Goal: Transaction & Acquisition: Purchase product/service

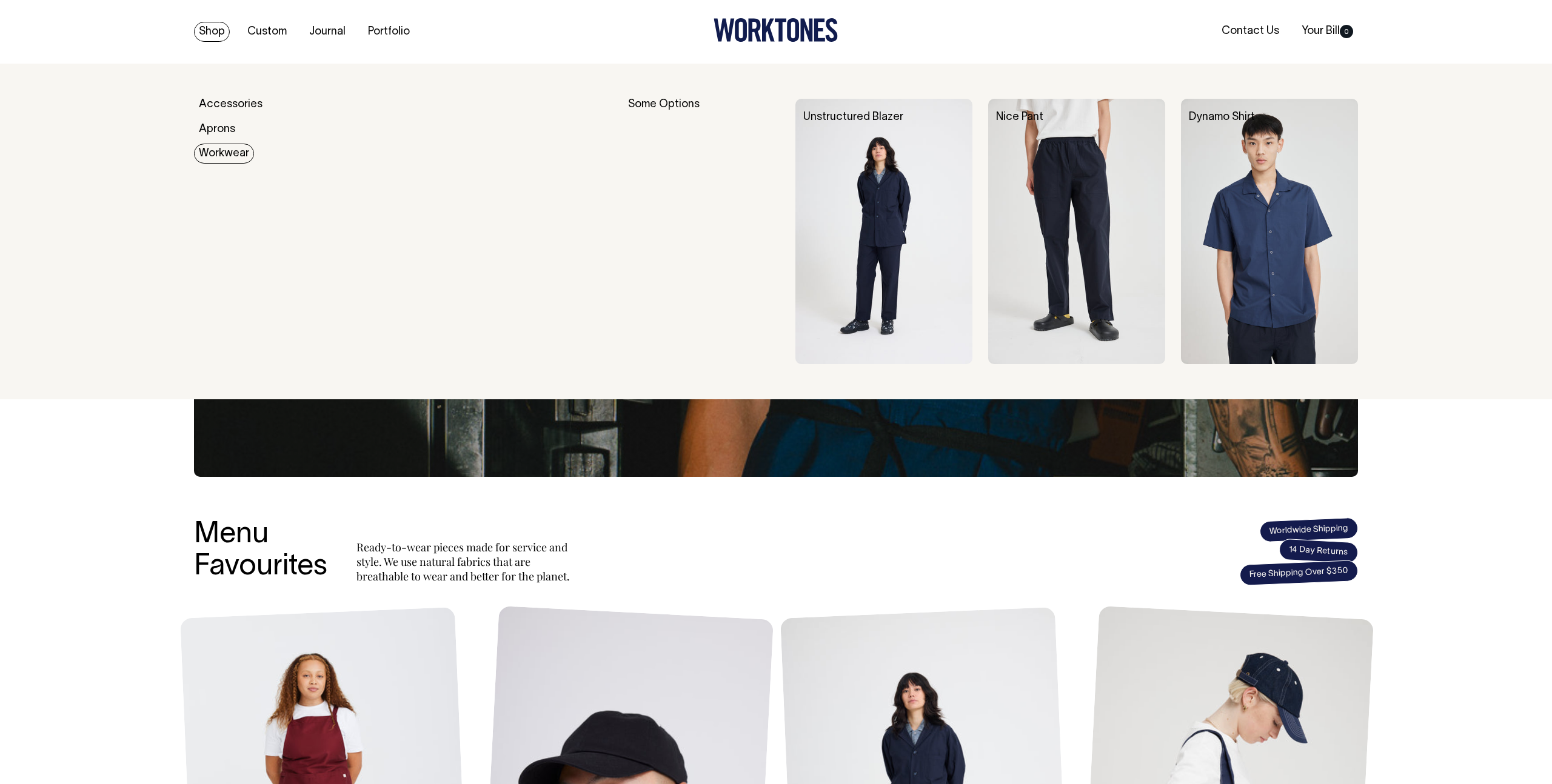
click at [234, 155] on link "Workwear" at bounding box center [223, 153] width 60 height 20
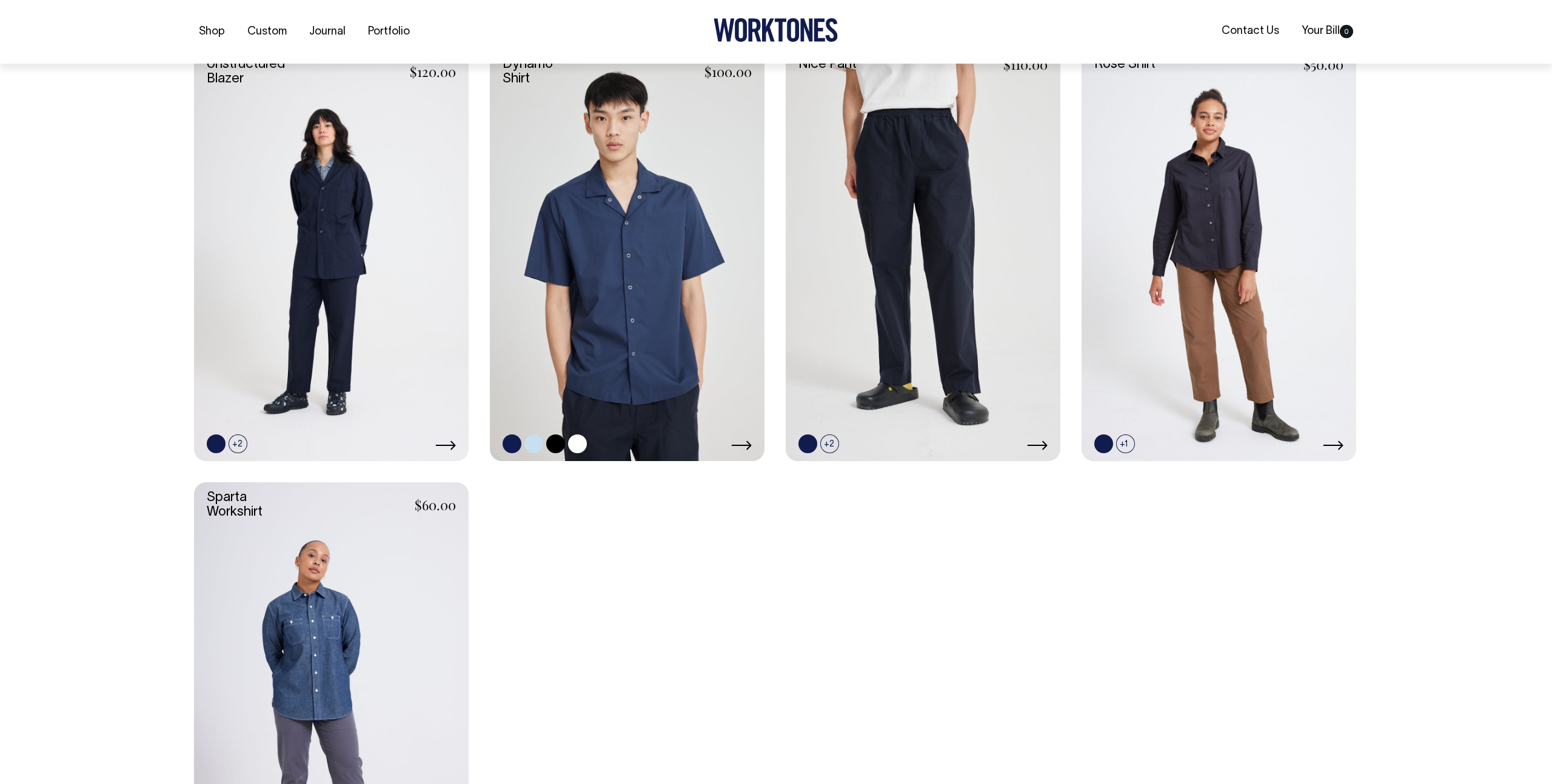
scroll to position [538, 0]
click at [633, 299] on link at bounding box center [627, 254] width 275 height 412
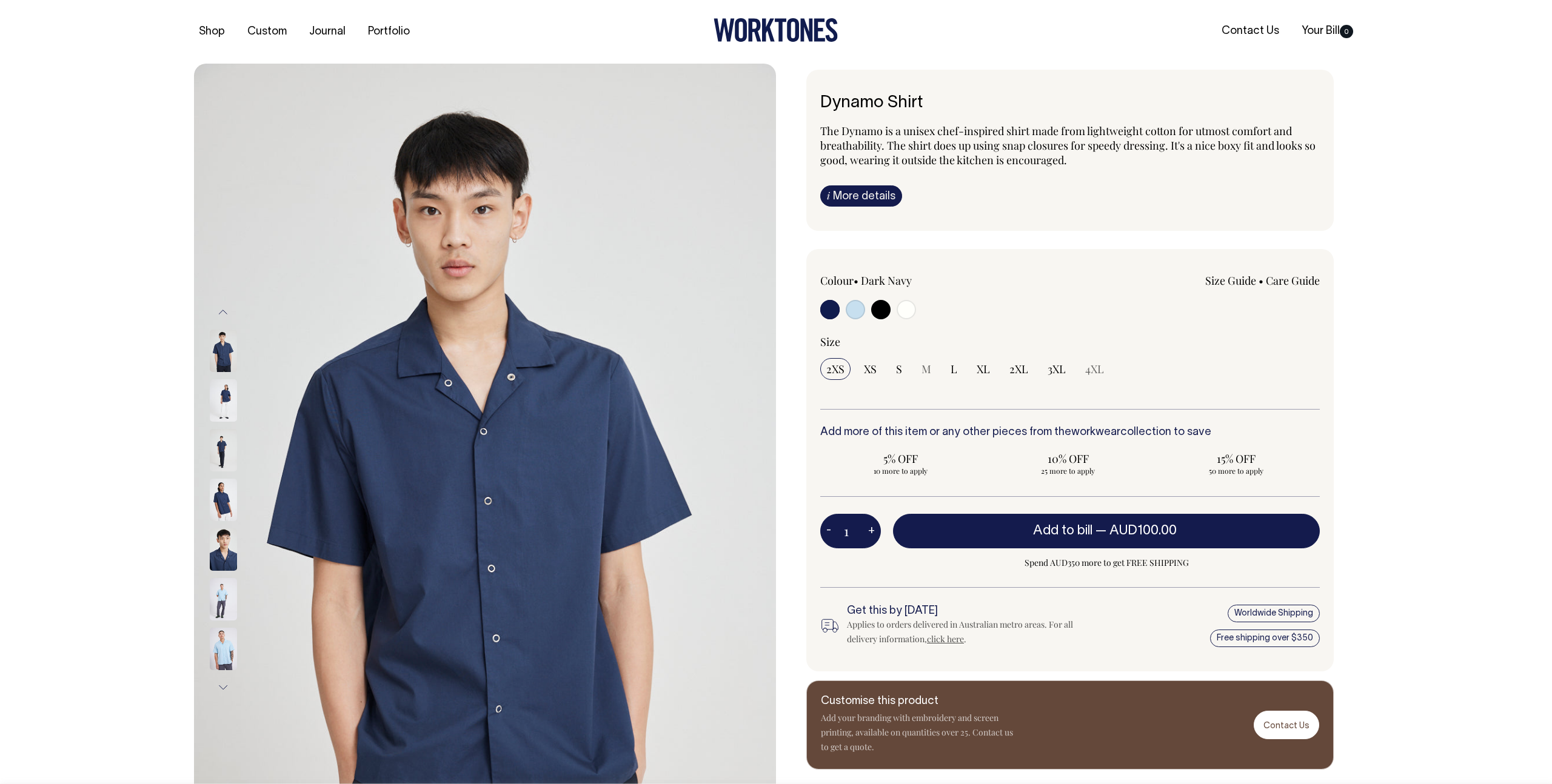
click at [844, 196] on link "i More details" at bounding box center [862, 196] width 82 height 22
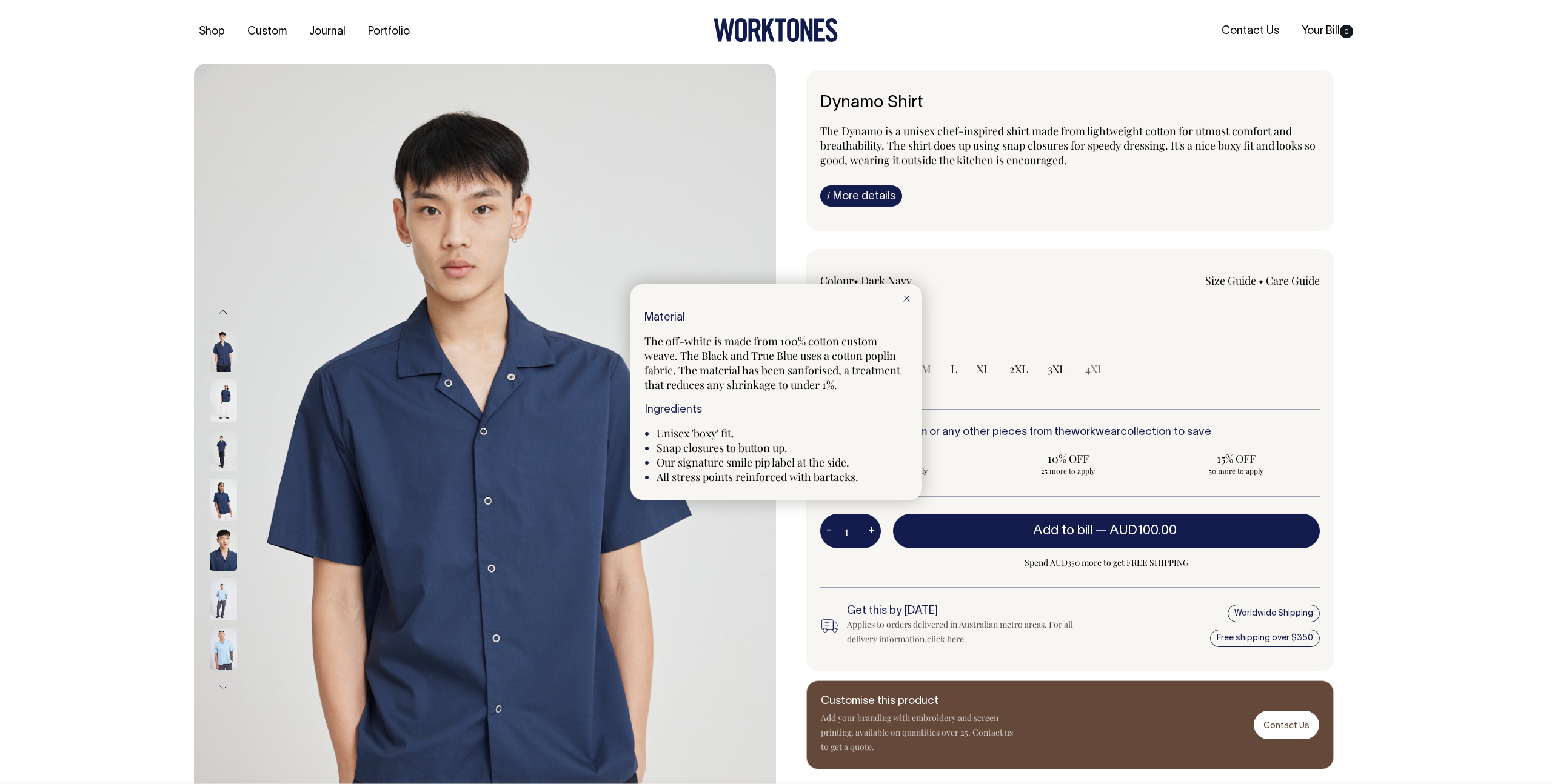
click at [1358, 360] on div at bounding box center [776, 392] width 1552 height 784
